Goal: Task Accomplishment & Management: Manage account settings

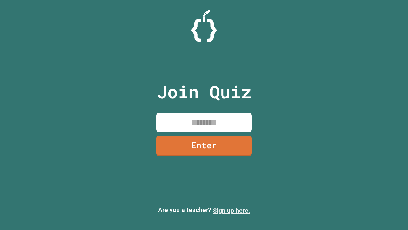
click at [232, 210] on link "Sign up here." at bounding box center [231, 210] width 37 height 8
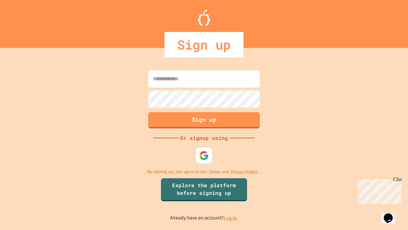
click at [232, 218] on link "Log in." at bounding box center [231, 217] width 15 height 7
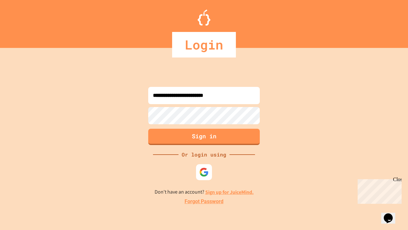
type input "**********"
